Goal: Check status: Check status

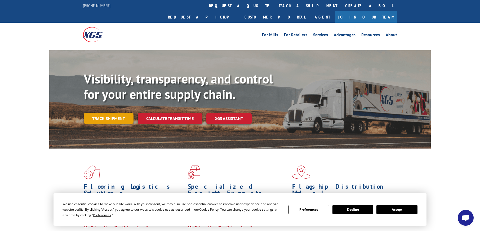
click at [122, 113] on link "Track shipment" at bounding box center [109, 118] width 50 height 11
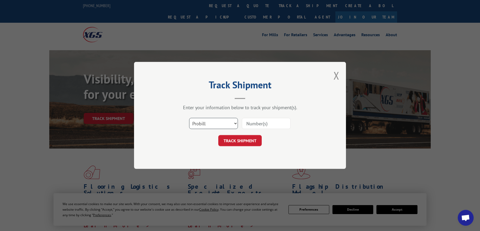
click at [235, 123] on select "Select category... Probill BOL PO" at bounding box center [213, 123] width 49 height 11
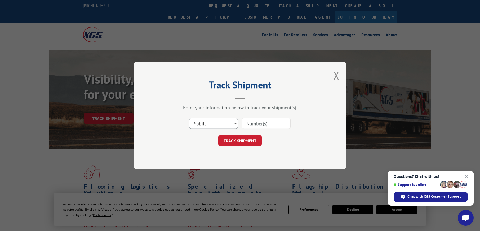
select select "bol"
click at [189, 118] on select "Select category... Probill BOL PO" at bounding box center [213, 123] width 49 height 11
click at [275, 125] on input at bounding box center [266, 123] width 49 height 11
type input "5238601"
click at [252, 140] on button "TRACK SHIPMENT" at bounding box center [239, 141] width 43 height 11
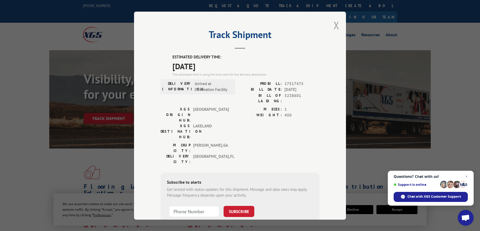
click at [335, 28] on button "Close modal" at bounding box center [336, 25] width 6 height 14
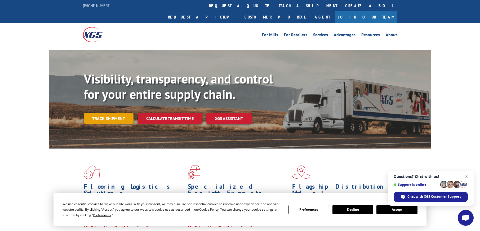
click at [107, 113] on link "Track shipment" at bounding box center [109, 118] width 50 height 11
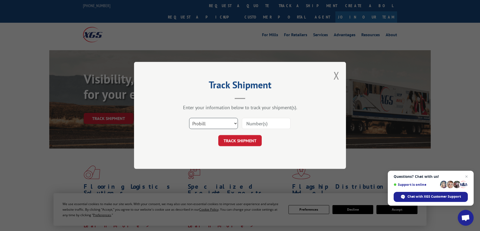
click at [235, 124] on select "Select category... Probill BOL PO" at bounding box center [213, 123] width 49 height 11
select select "bol"
click at [189, 118] on select "Select category... Probill BOL PO" at bounding box center [213, 123] width 49 height 11
click at [275, 123] on input at bounding box center [266, 123] width 49 height 11
type input "6024098"
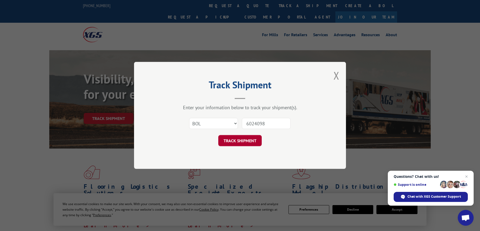
click at [252, 140] on button "TRACK SHIPMENT" at bounding box center [239, 141] width 43 height 11
